Goal: Task Accomplishment & Management: Use online tool/utility

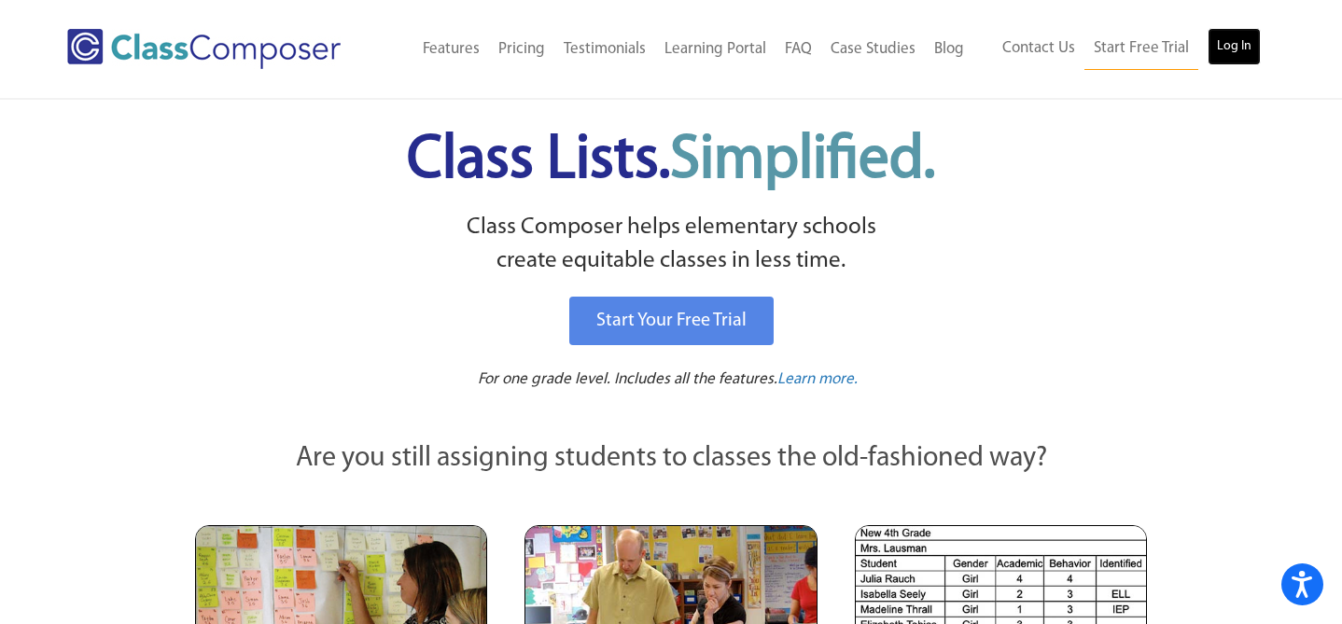
click at [1234, 42] on link "Log In" at bounding box center [1234, 46] width 53 height 37
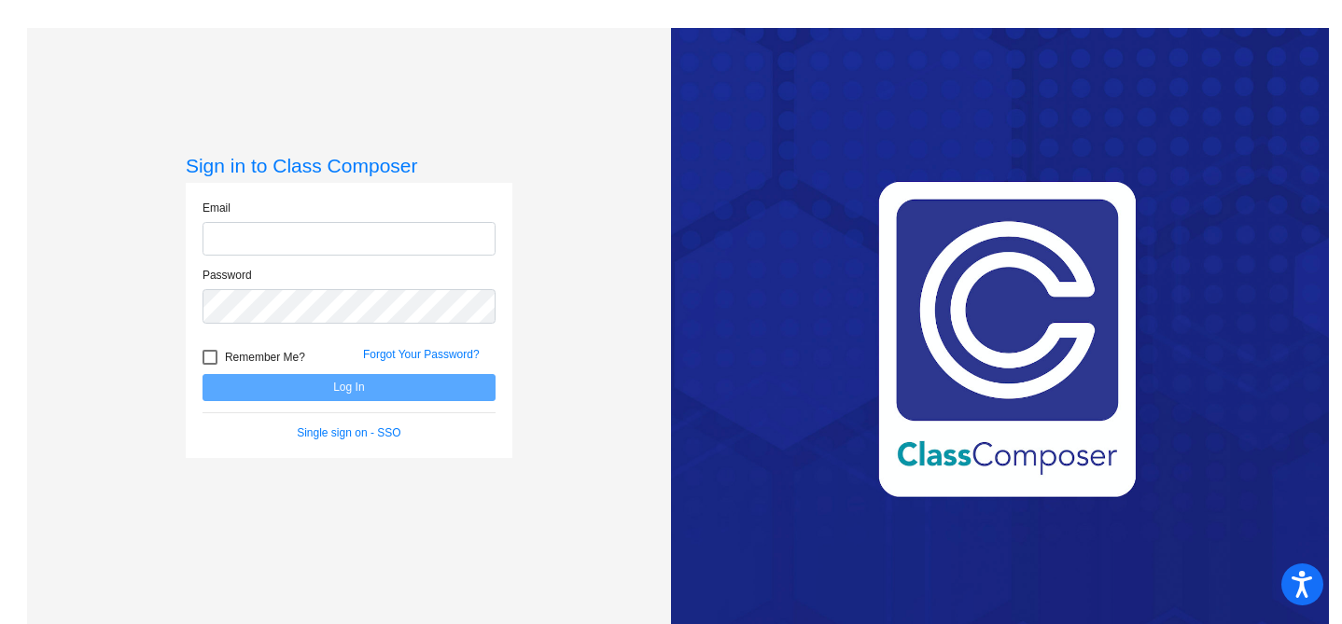
type input "mbook@chillicotheschools.org"
click at [389, 381] on button "Log In" at bounding box center [349, 387] width 293 height 27
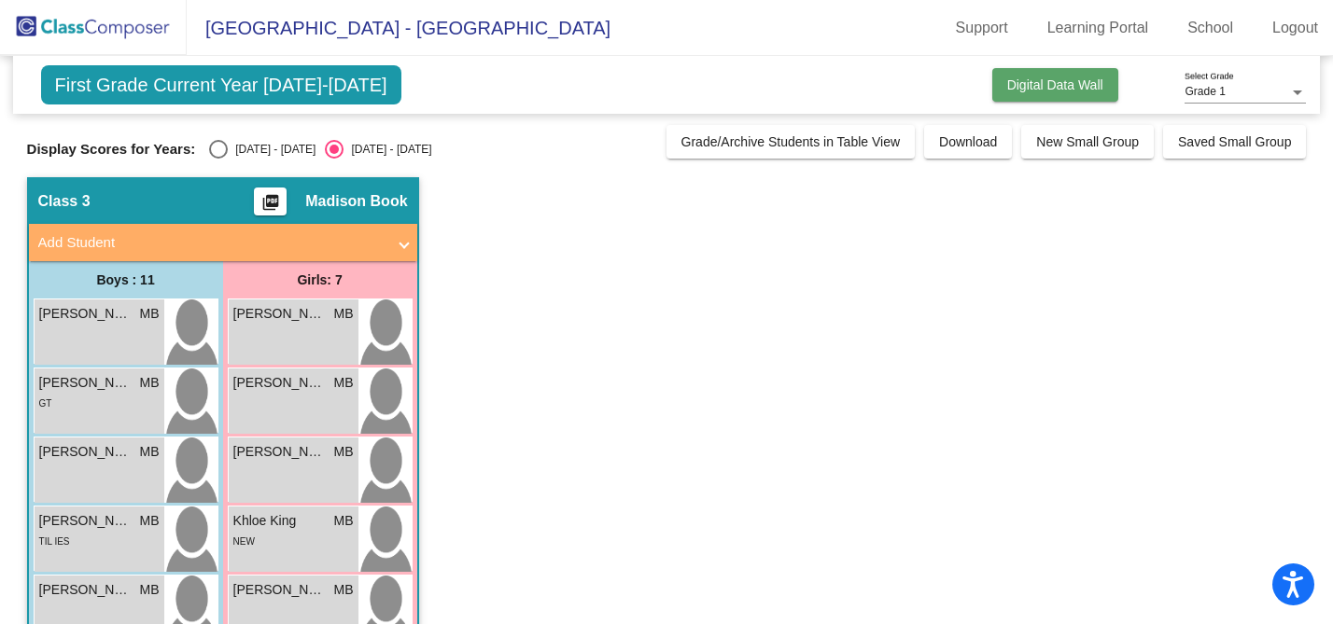
click at [1020, 74] on button "Digital Data Wall" at bounding box center [1055, 85] width 126 height 34
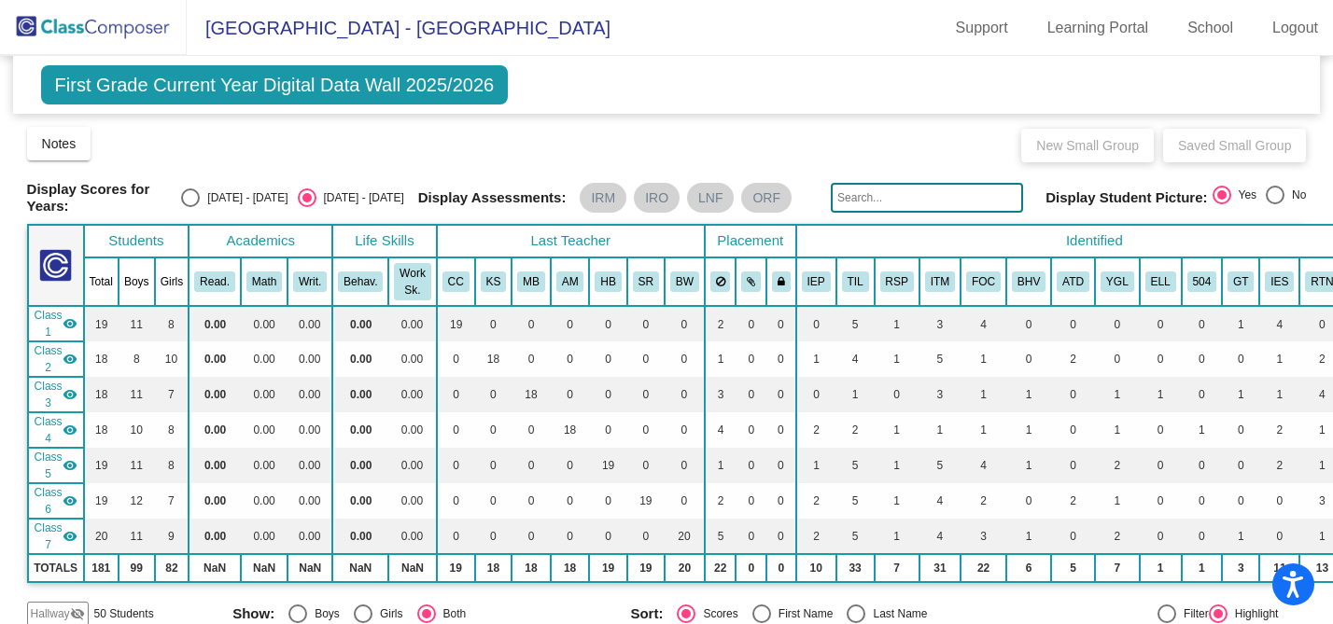
click at [203, 199] on div "Display Scores for Years: 2024 - 2025 2025 - 2026" at bounding box center [215, 198] width 377 height 34
click at [200, 196] on div "Select an option" at bounding box center [190, 198] width 19 height 19
click at [190, 207] on input "2024 - 2025" at bounding box center [189, 207] width 1 height 1
radio input "true"
